Goal: Task Accomplishment & Management: Manage account settings

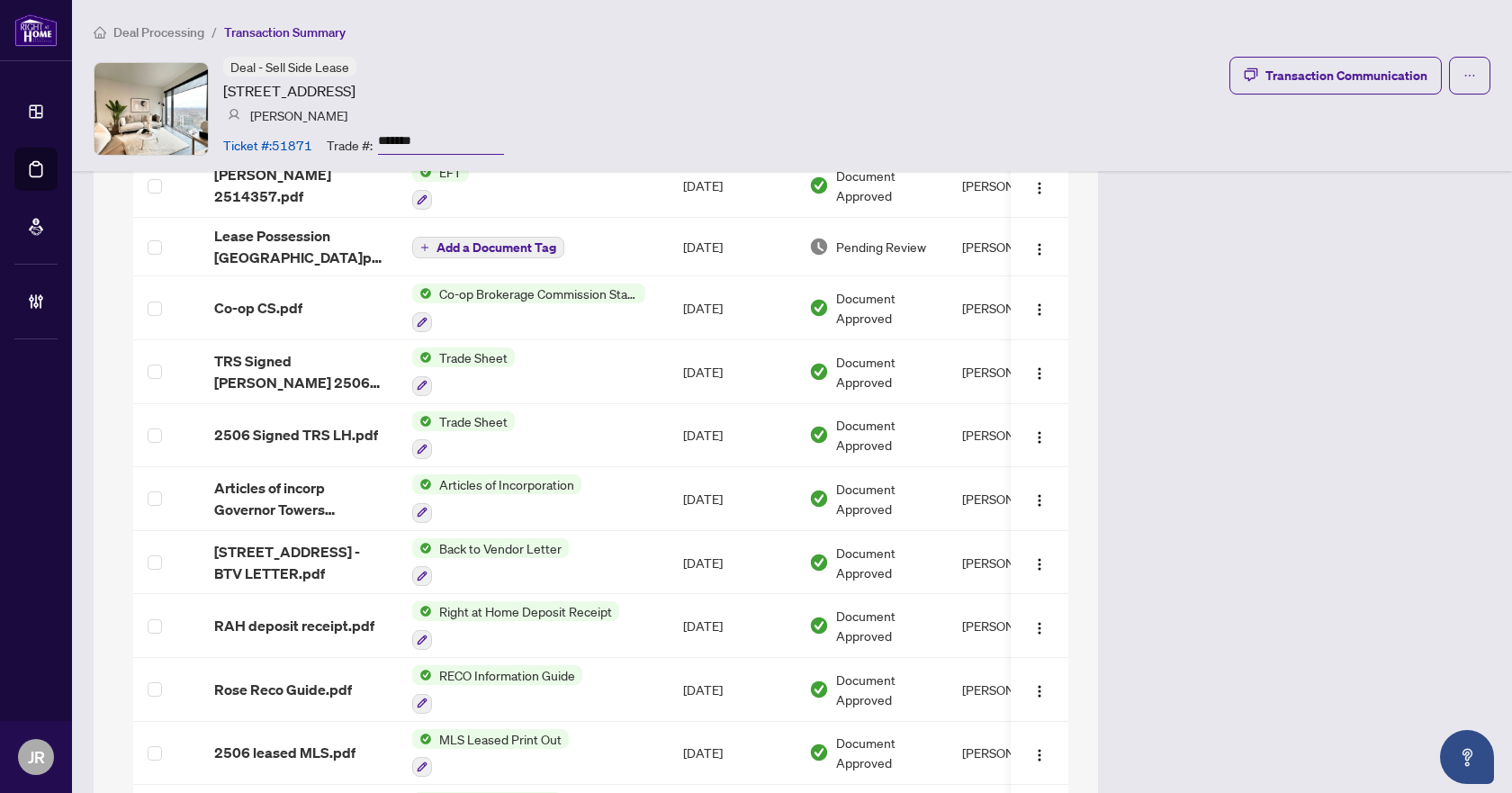
scroll to position [1711, 0]
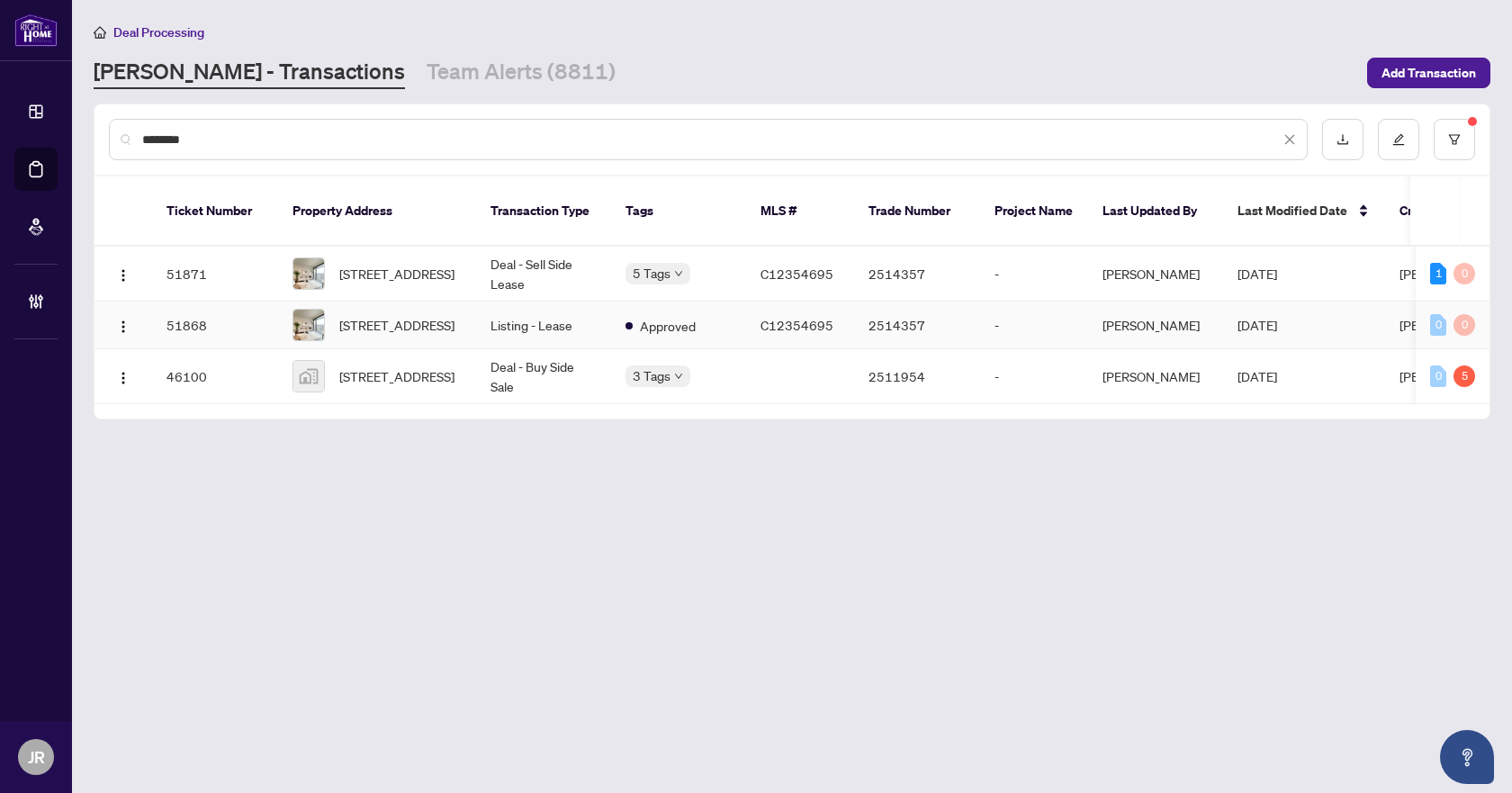
click at [512, 307] on td "Listing - Lease" at bounding box center [544, 326] width 135 height 48
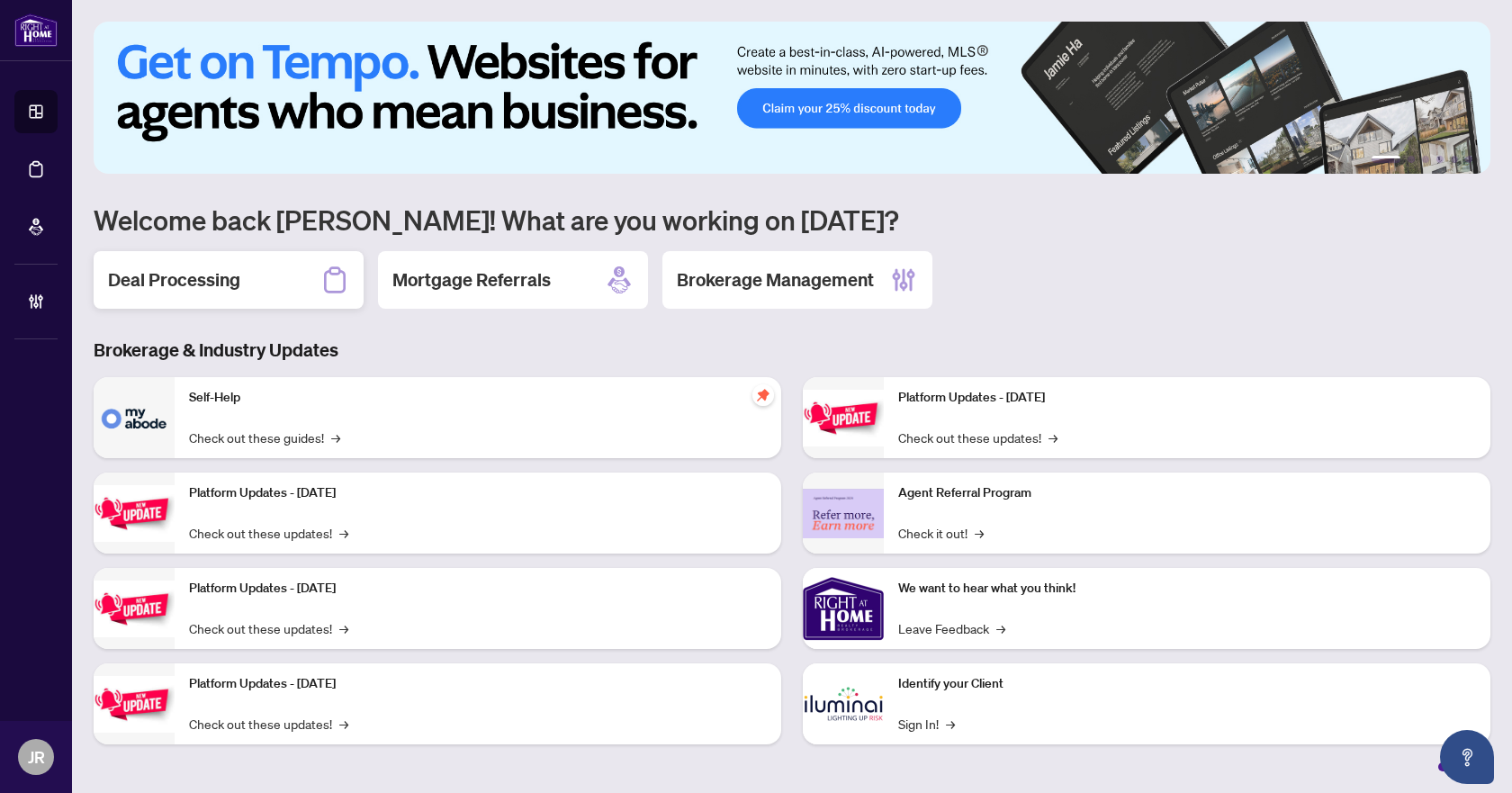
click at [217, 267] on h2 "Deal Processing" at bounding box center [174, 280] width 133 height 25
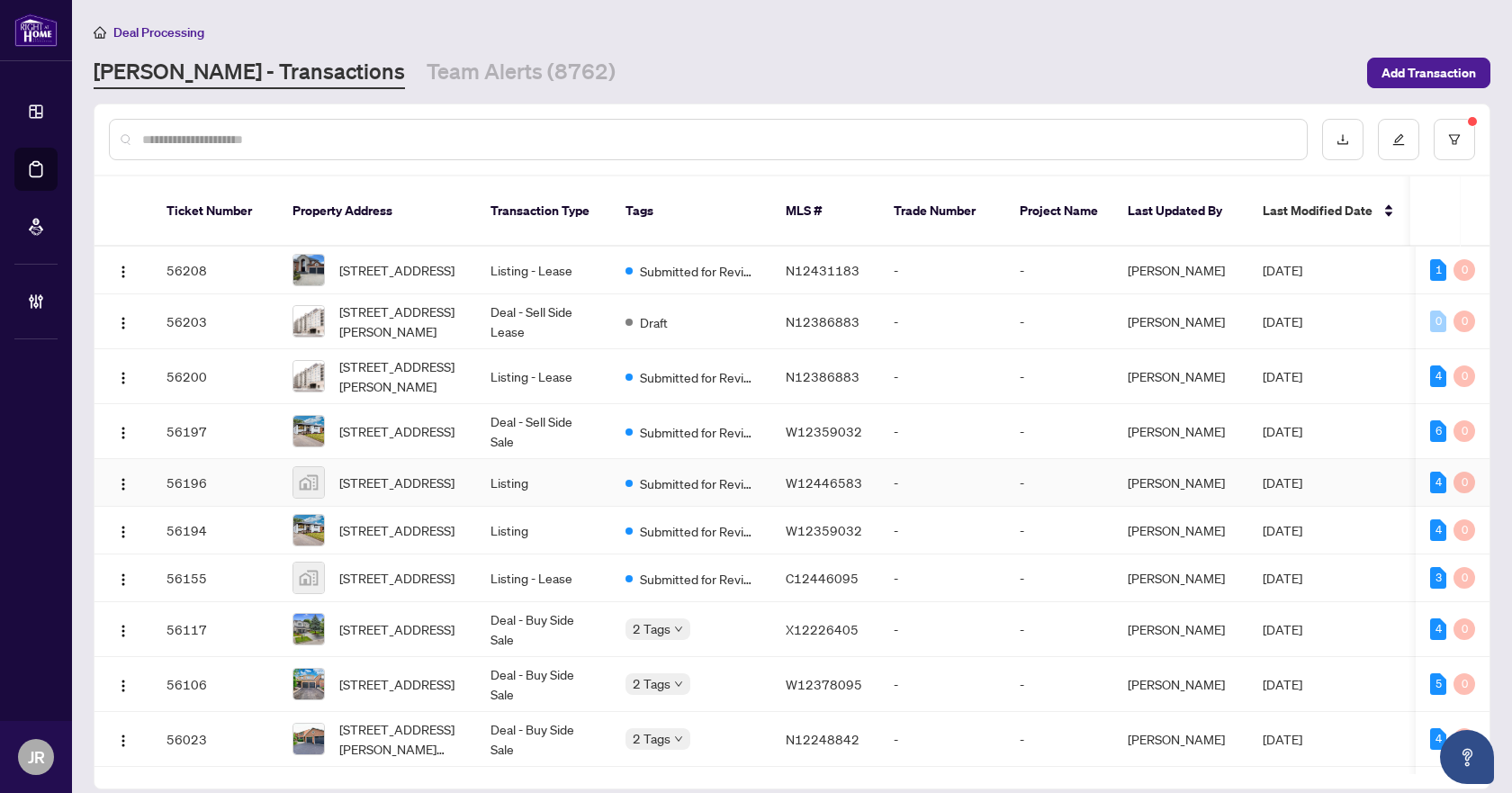
click at [558, 488] on td "Listing" at bounding box center [544, 483] width 135 height 48
